Goal: Information Seeking & Learning: Learn about a topic

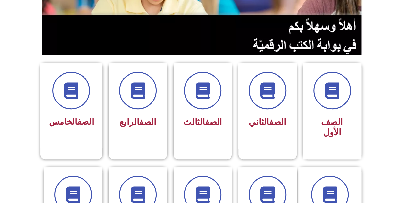
scroll to position [126, 0]
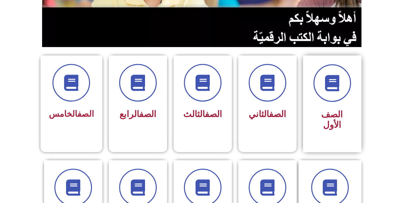
click at [336, 113] on span "الصف الأول" at bounding box center [332, 119] width 22 height 21
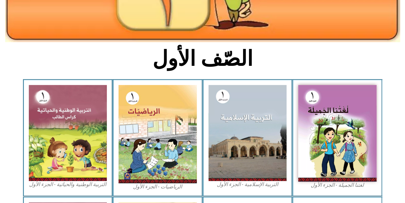
scroll to position [132, 0]
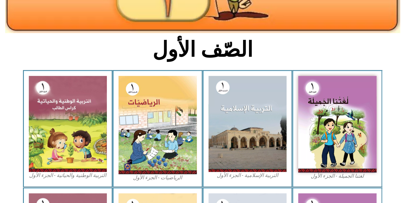
click at [253, 131] on img at bounding box center [248, 124] width 78 height 96
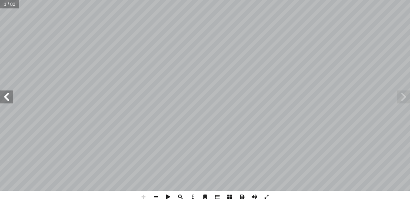
click at [9, 98] on span at bounding box center [6, 96] width 13 height 13
click at [4, 100] on span at bounding box center [6, 96] width 13 height 13
click at [10, 97] on span at bounding box center [6, 96] width 13 height 13
